Goal: Task Accomplishment & Management: Complete application form

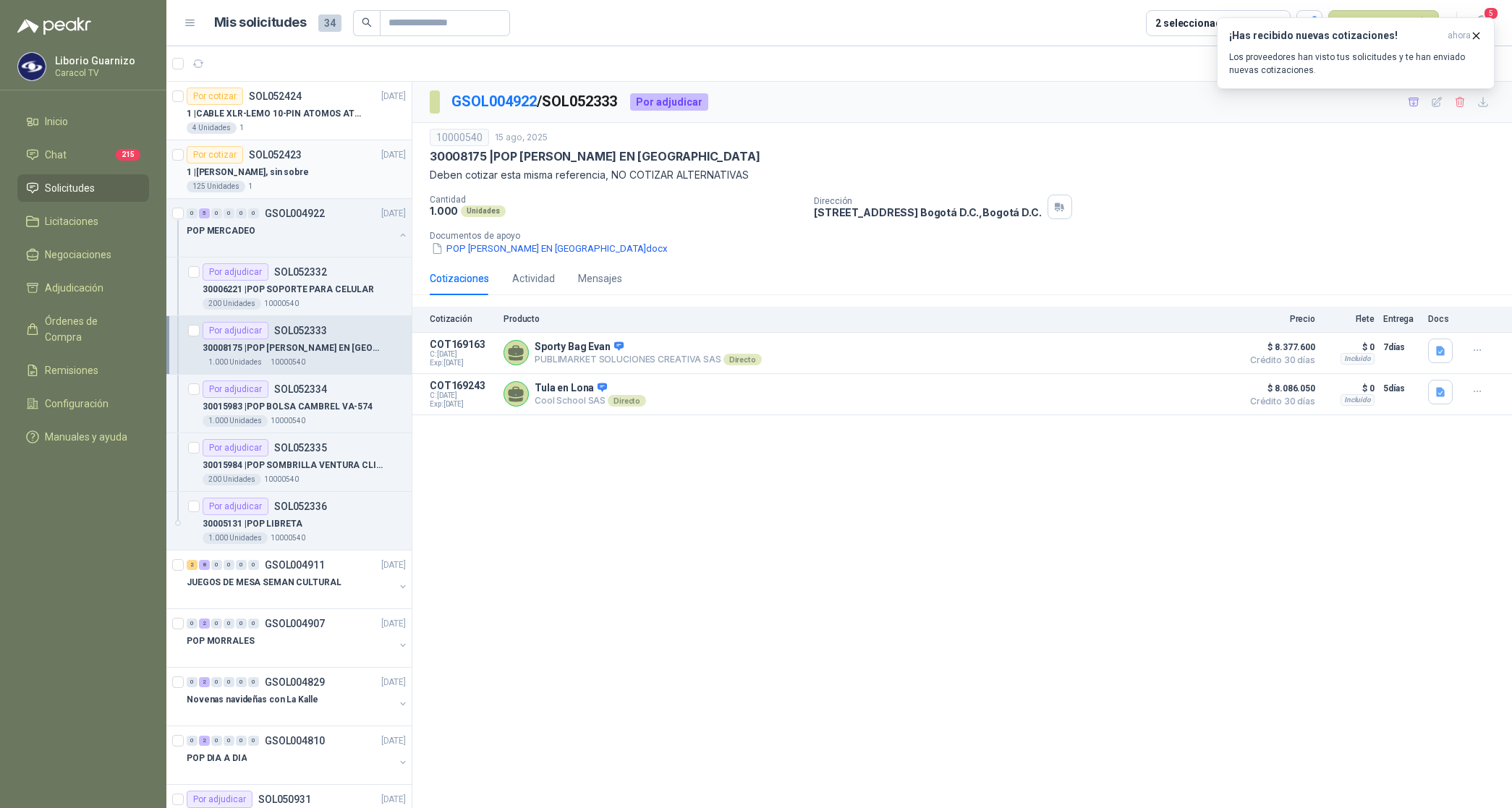
click at [262, 175] on p "1 | [PERSON_NAME], sin sobre" at bounding box center [248, 172] width 122 height 14
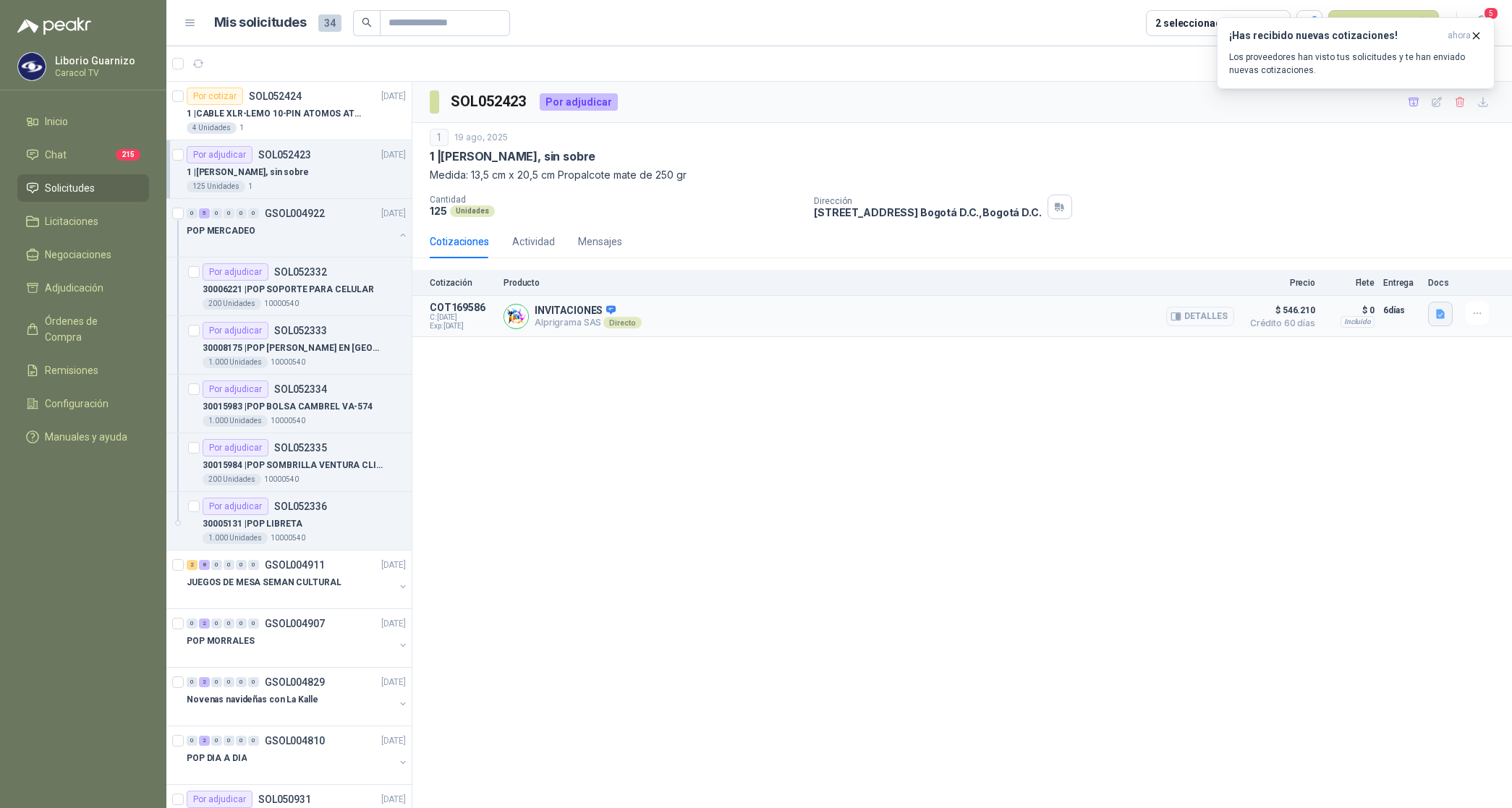
click at [1445, 315] on icon "button" at bounding box center [1441, 314] width 9 height 9
click at [1381, 287] on button "COT 33784 INIVTACIONES QUINQUENIO.pdf" at bounding box center [1343, 282] width 201 height 15
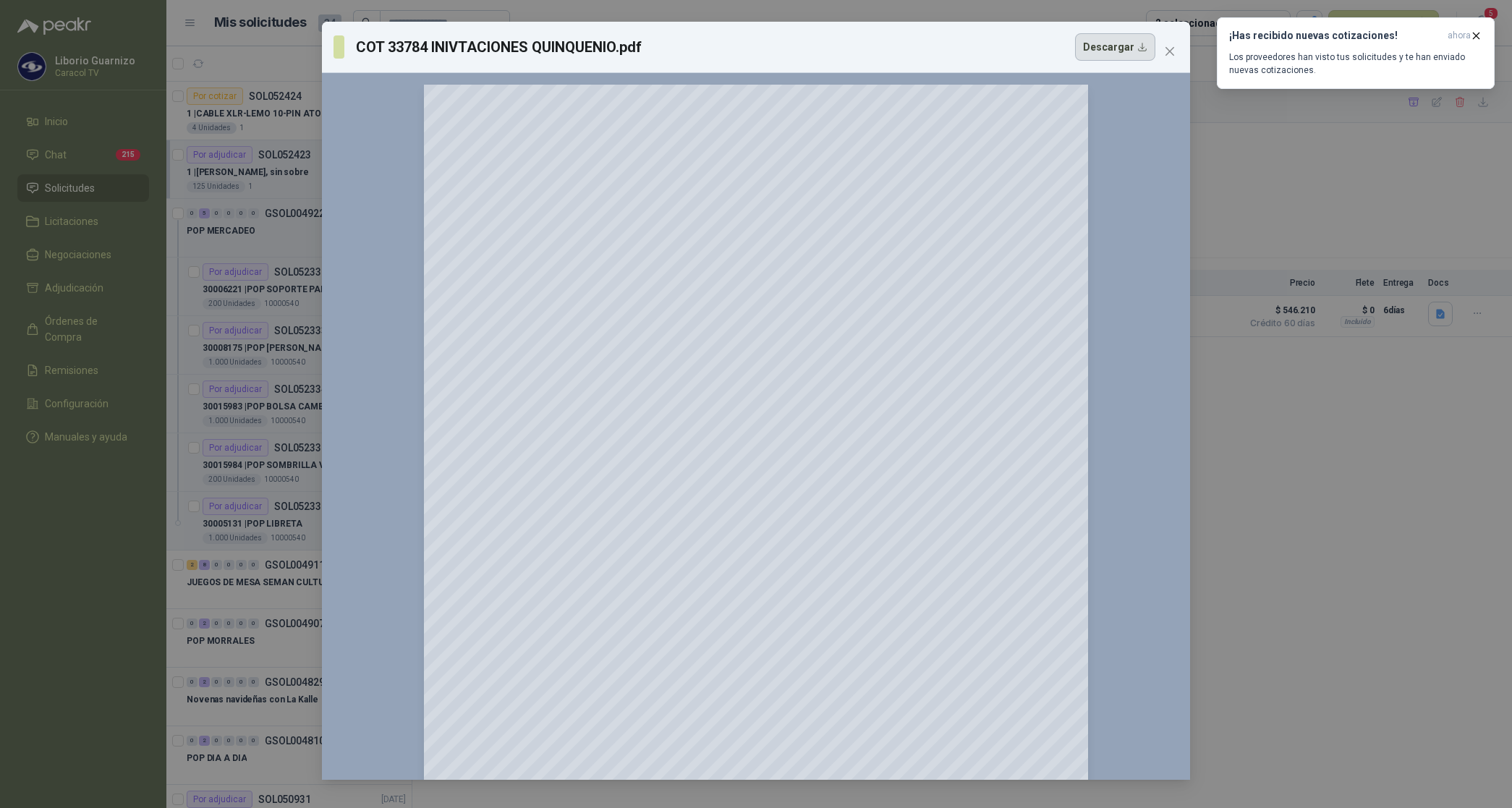
click at [1111, 49] on button "Descargar" at bounding box center [1115, 47] width 80 height 27
click at [1295, 214] on div "COT 33784 INIVTACIONES QUINQUENIO.pdf Descargar 150 %" at bounding box center [756, 404] width 1512 height 808
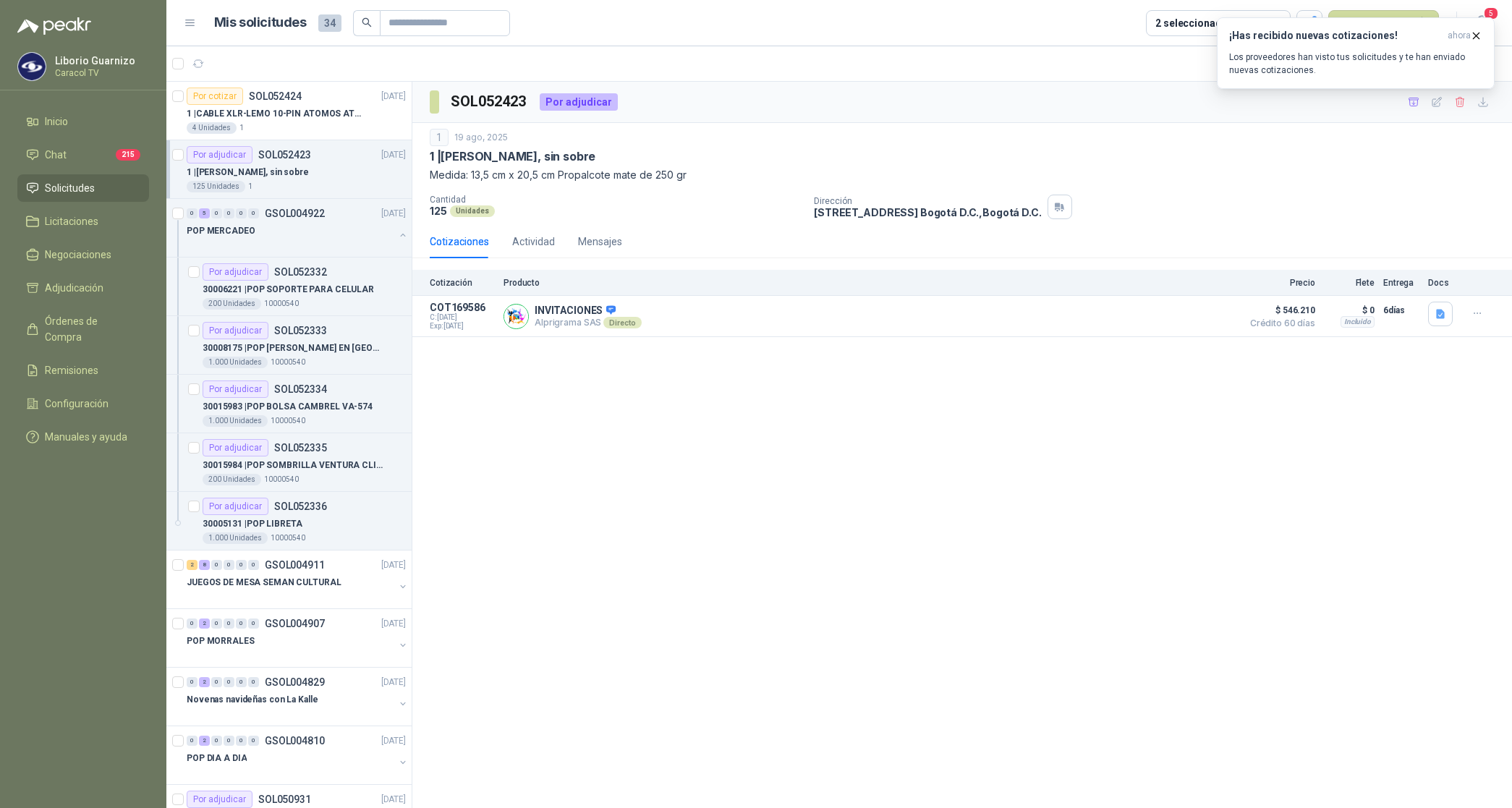
click at [1141, 149] on div "1 | [PERSON_NAME], sin sobre" at bounding box center [962, 157] width 1065 height 15
click at [1476, 40] on icon "button" at bounding box center [1476, 36] width 13 height 13
click at [1402, 26] on button "Nueva solicitud" at bounding box center [1384, 23] width 111 height 26
click at [1387, 78] on link "Solicitud grupal" at bounding box center [1400, 83] width 123 height 26
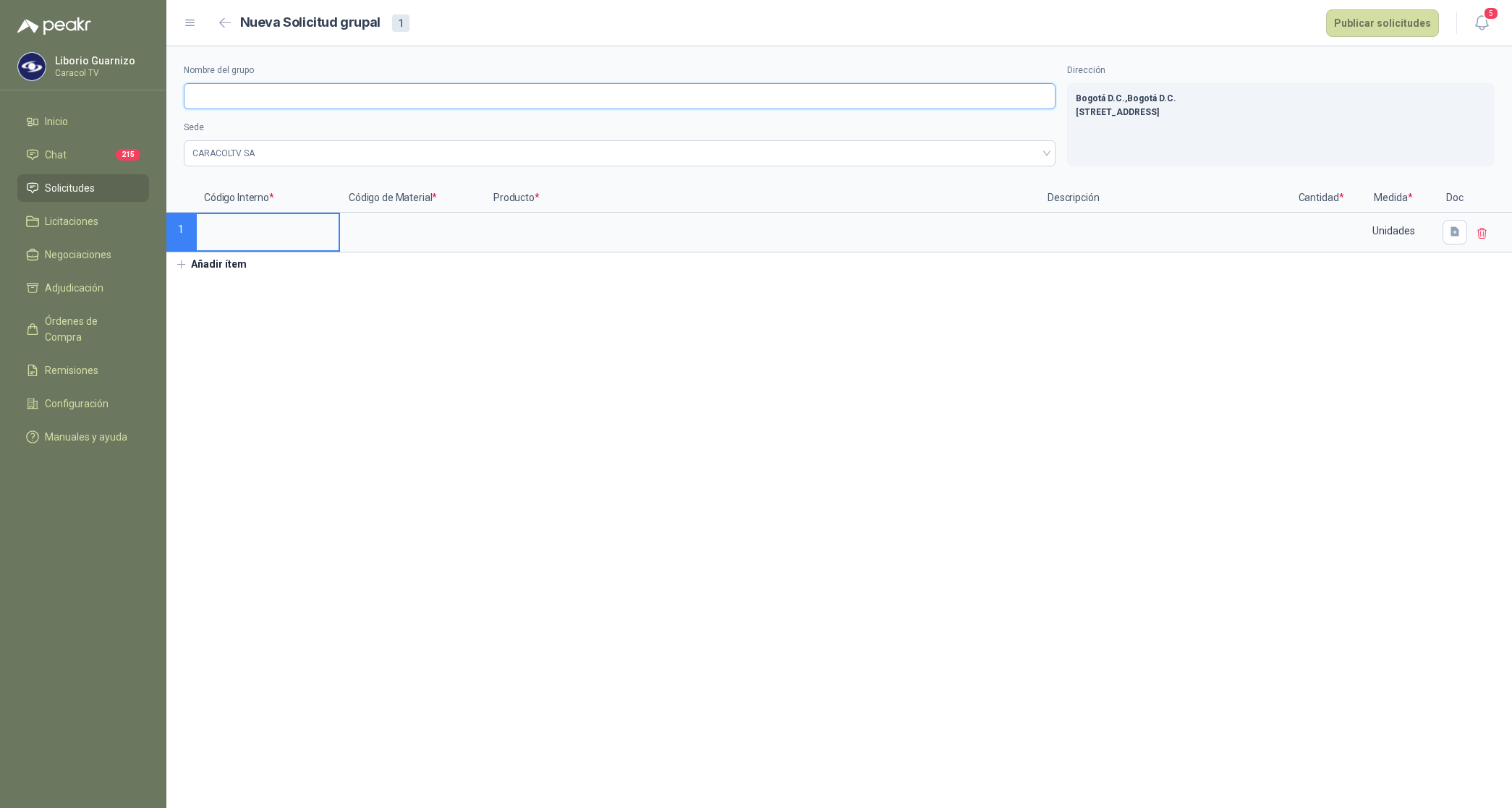
click at [280, 100] on input "Nombre del grupo" at bounding box center [619, 96] width 872 height 26
paste input "**********"
type input "**********"
click at [251, 235] on input at bounding box center [268, 228] width 142 height 28
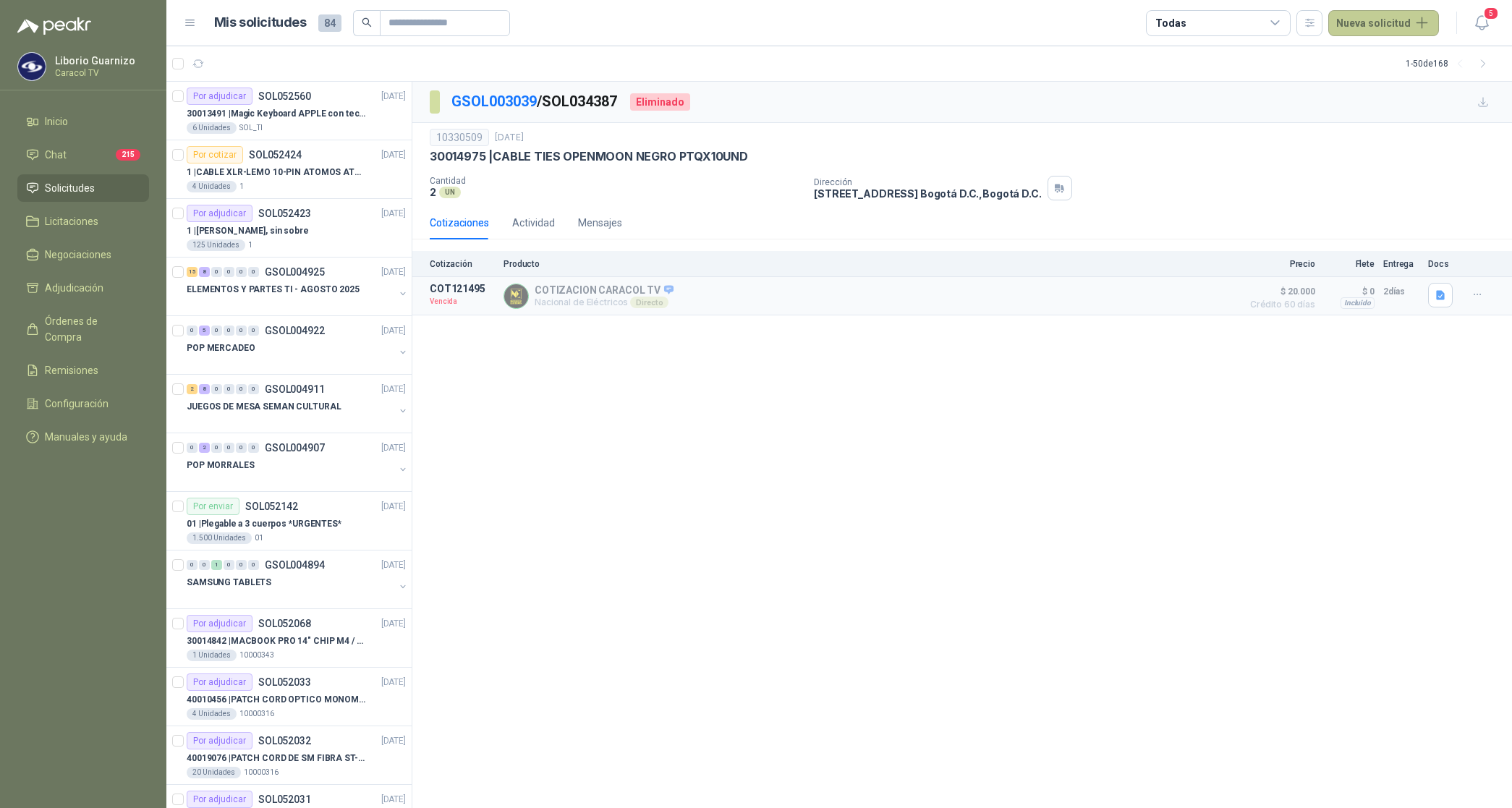
click at [1394, 24] on button "Nueva solicitud" at bounding box center [1384, 23] width 111 height 26
click at [1374, 86] on link "Solicitud grupal" at bounding box center [1400, 83] width 123 height 26
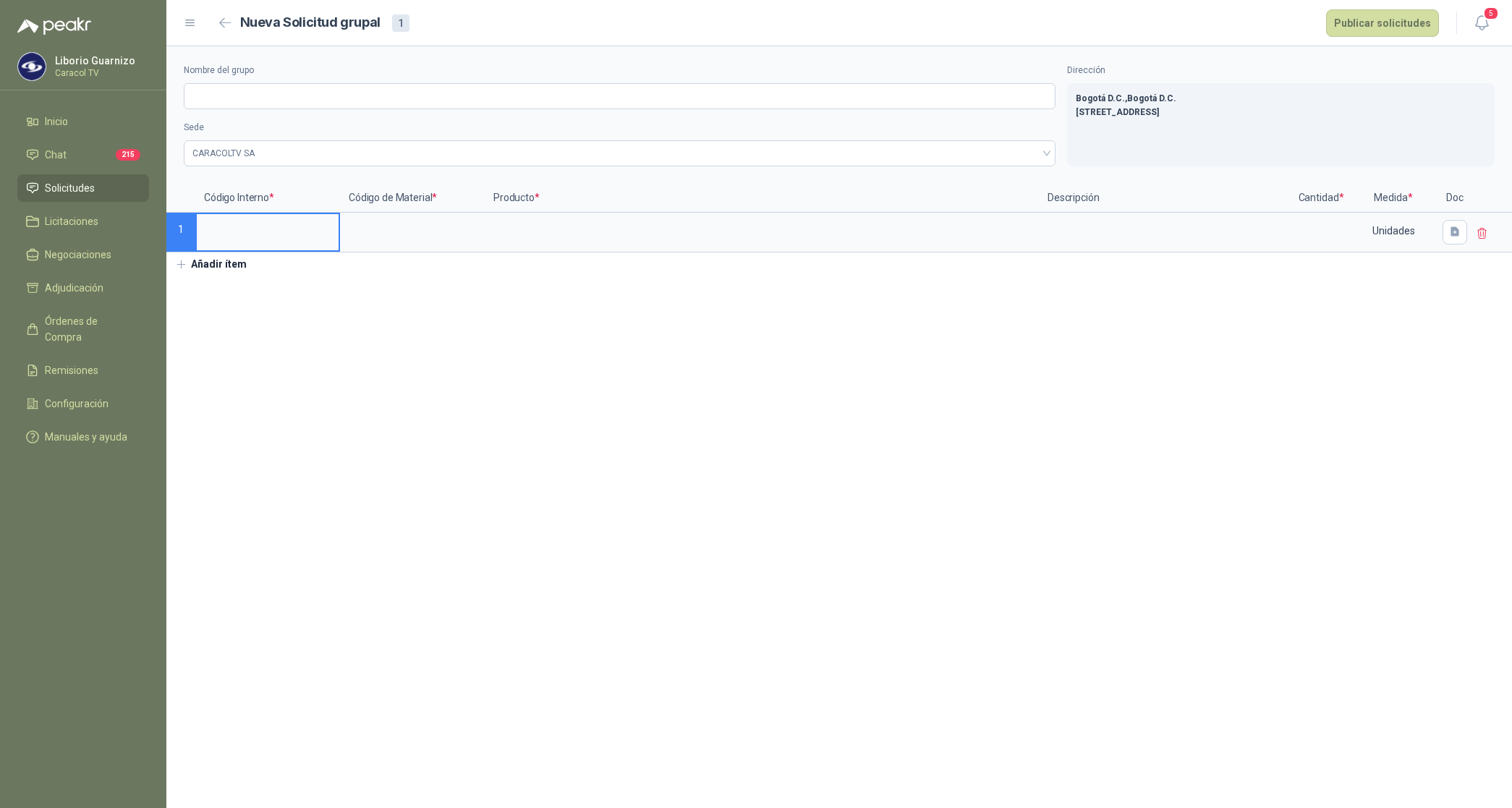
drag, startPoint x: 904, startPoint y: 805, endPoint x: 822, endPoint y: 626, distance: 196.9
click at [904, 803] on section "Nombre del grupo Sede CARACOLTV SA Dirección Bogotá D.C. , Bogotá D.C. CALLE 10…" at bounding box center [840, 427] width 1346 height 762
click at [272, 102] on input "Nombre del grupo" at bounding box center [619, 96] width 872 height 26
type input "*"
paste input "**********"
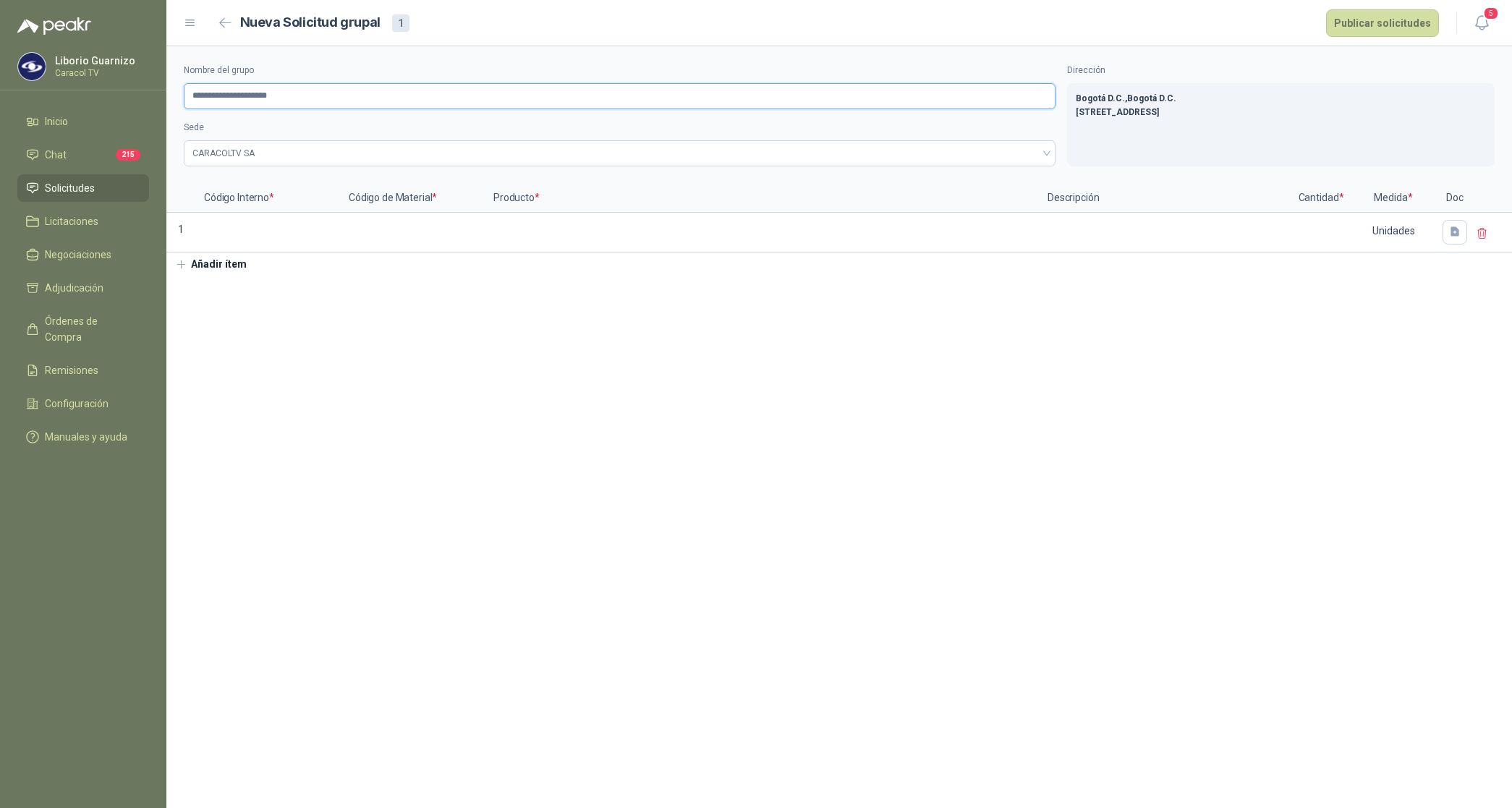
drag, startPoint x: 239, startPoint y: 94, endPoint x: 109, endPoint y: 95, distance: 130.0
click at [109, 95] on div "**********" at bounding box center [756, 404] width 1512 height 808
type input "**********"
click at [255, 235] on input at bounding box center [268, 228] width 142 height 28
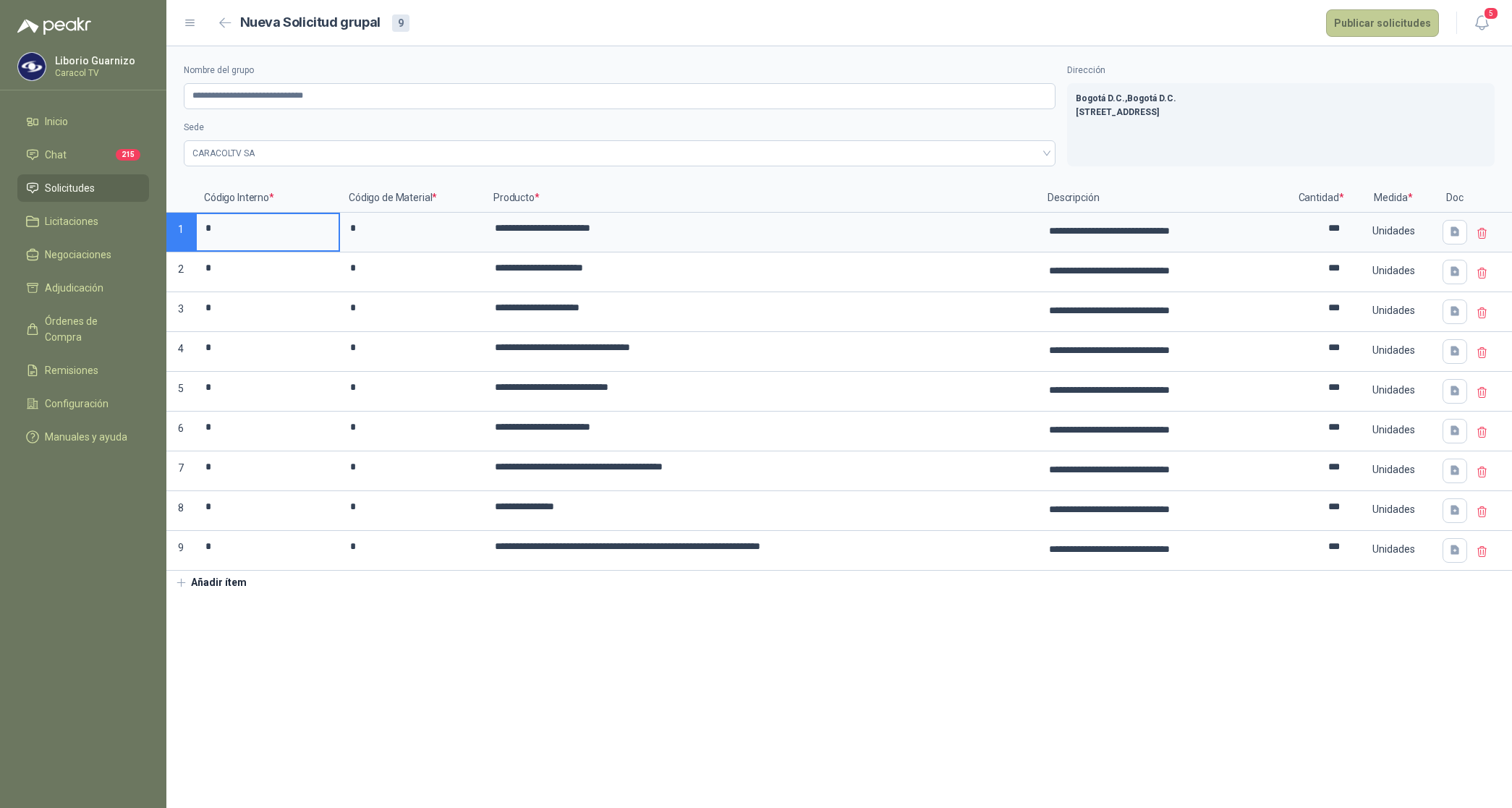
click at [1395, 23] on button "Publicar solicitudes" at bounding box center [1383, 23] width 113 height 27
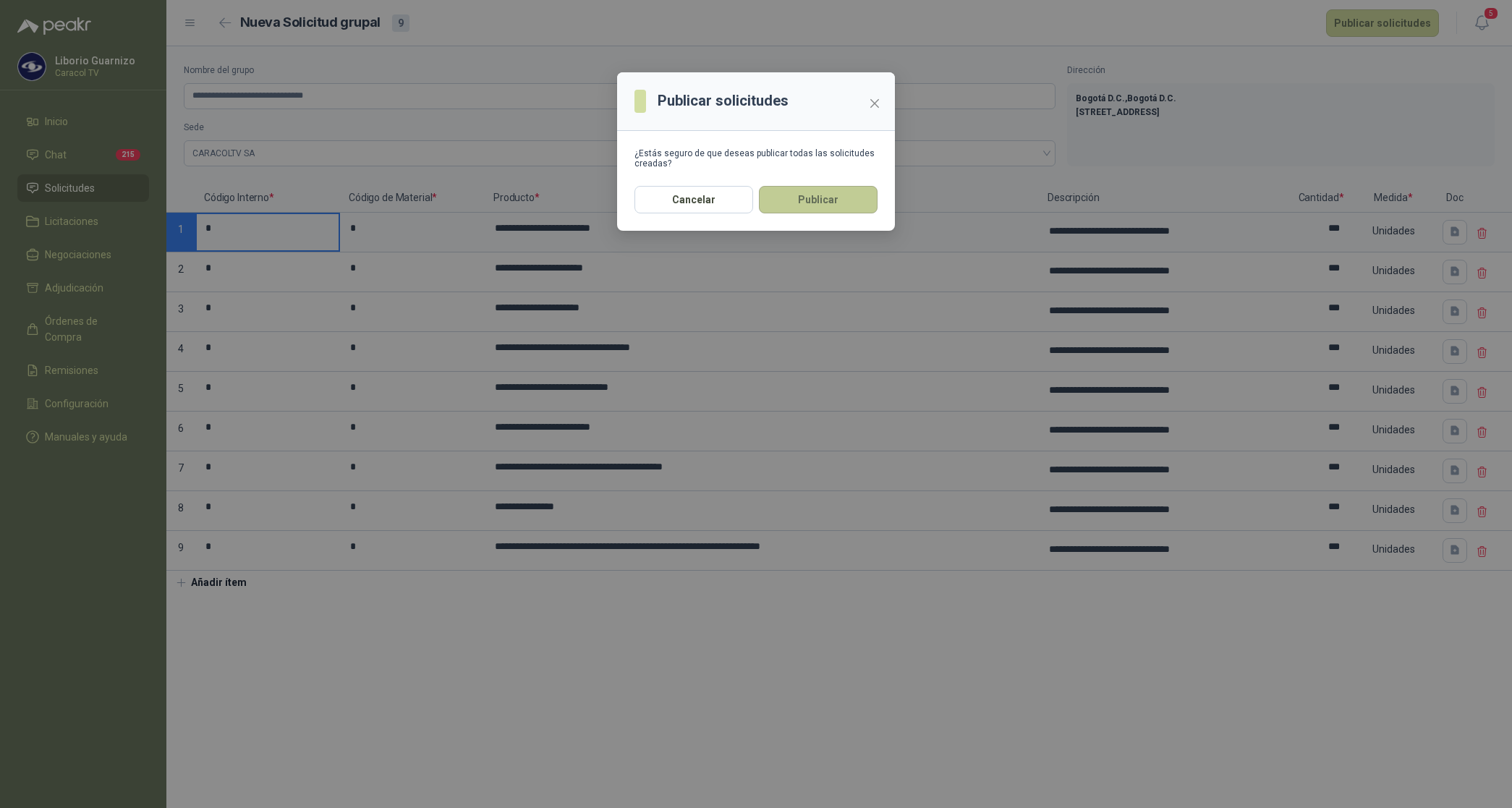
click at [833, 195] on button "Publicar" at bounding box center [818, 199] width 118 height 27
